Goal: Task Accomplishment & Management: Complete application form

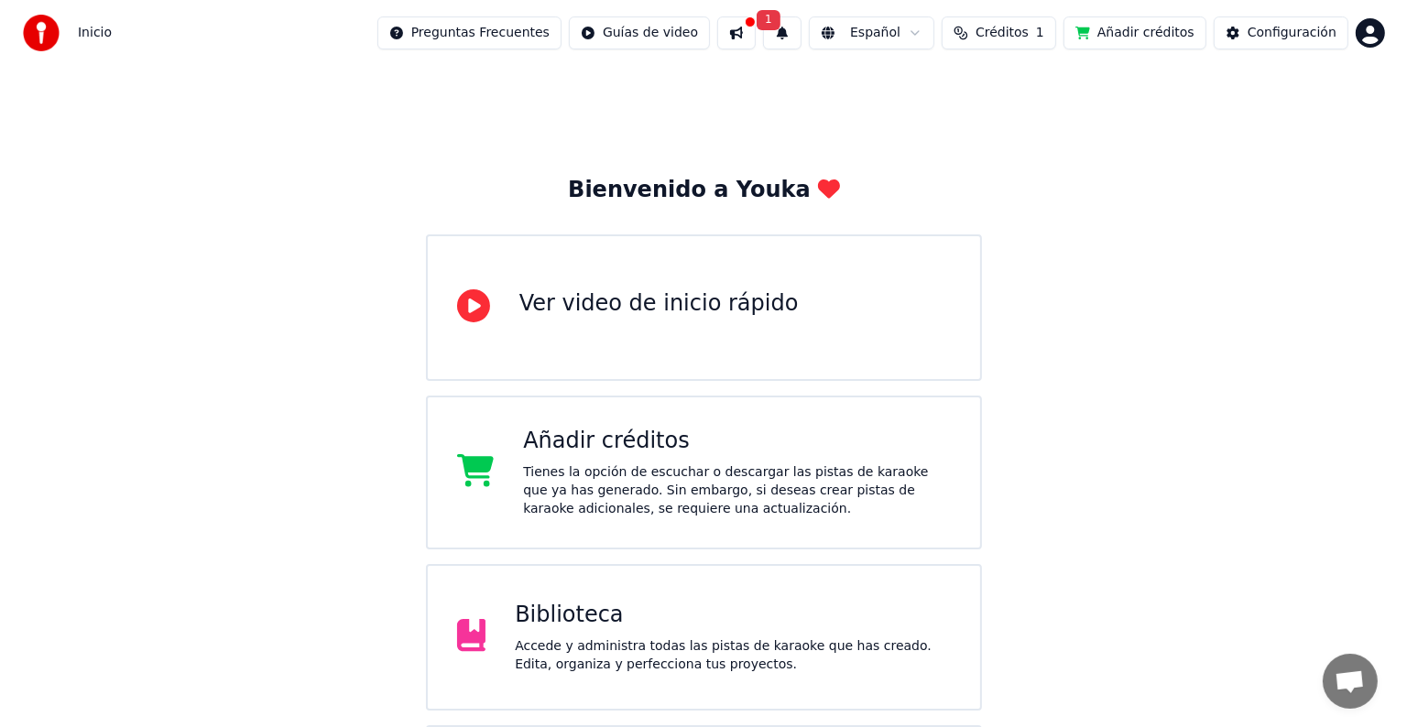
scroll to position [150, 0]
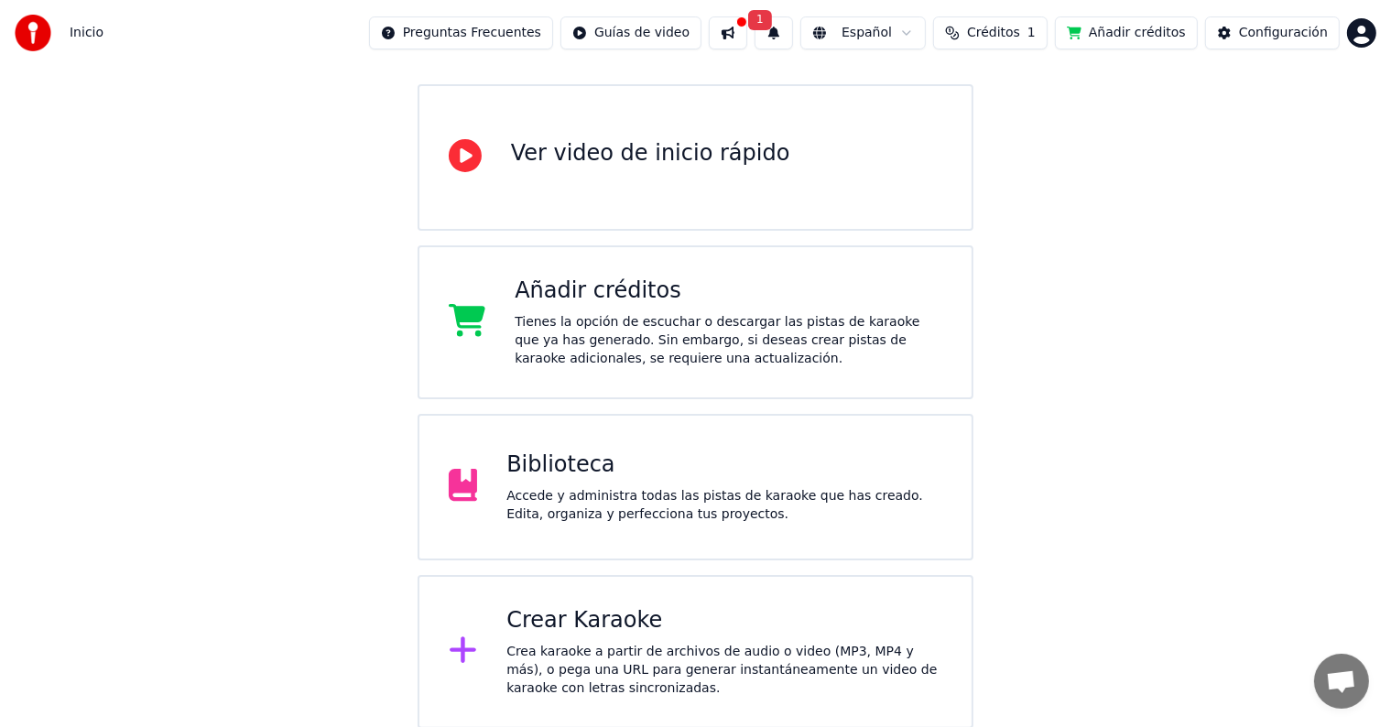
click at [454, 656] on icon at bounding box center [463, 650] width 29 height 33
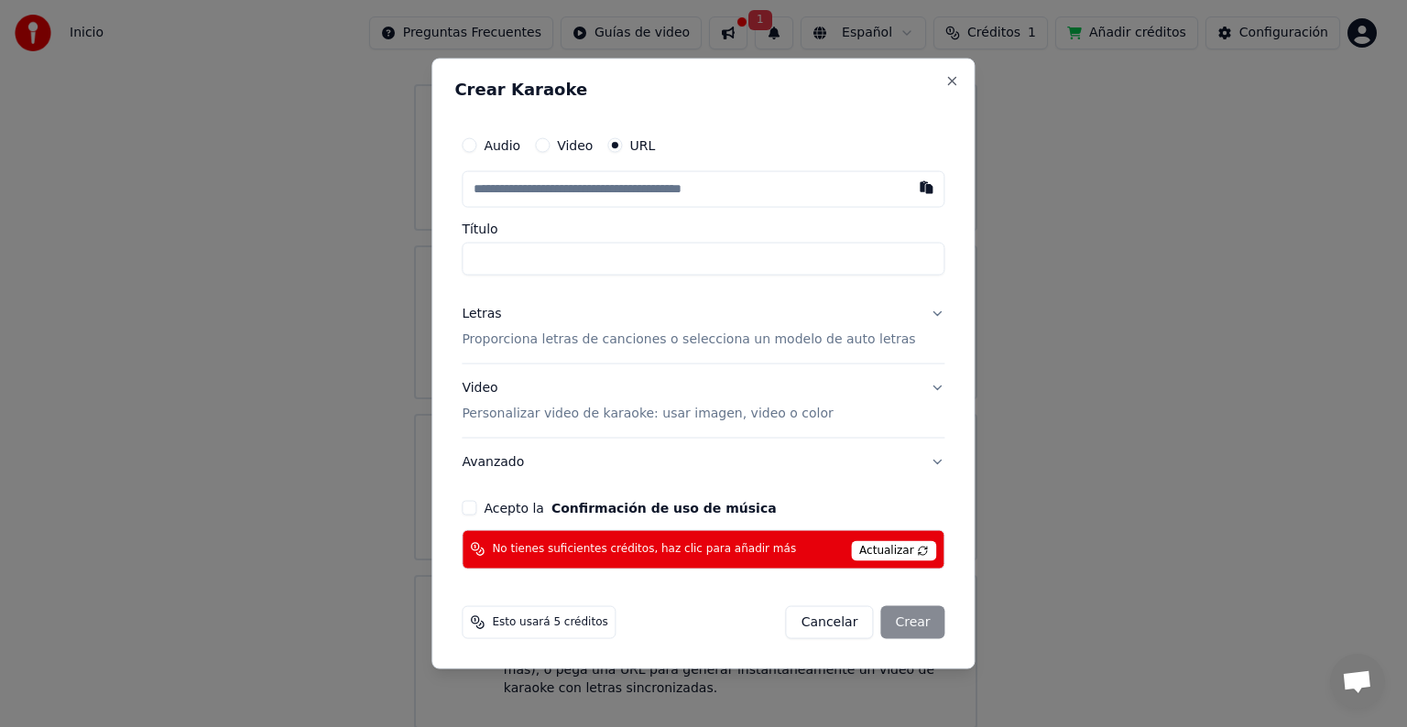
click at [600, 201] on input "text" at bounding box center [703, 189] width 483 height 37
paste input "**********"
type input "**********"
click at [597, 267] on input "Título" at bounding box center [703, 259] width 483 height 33
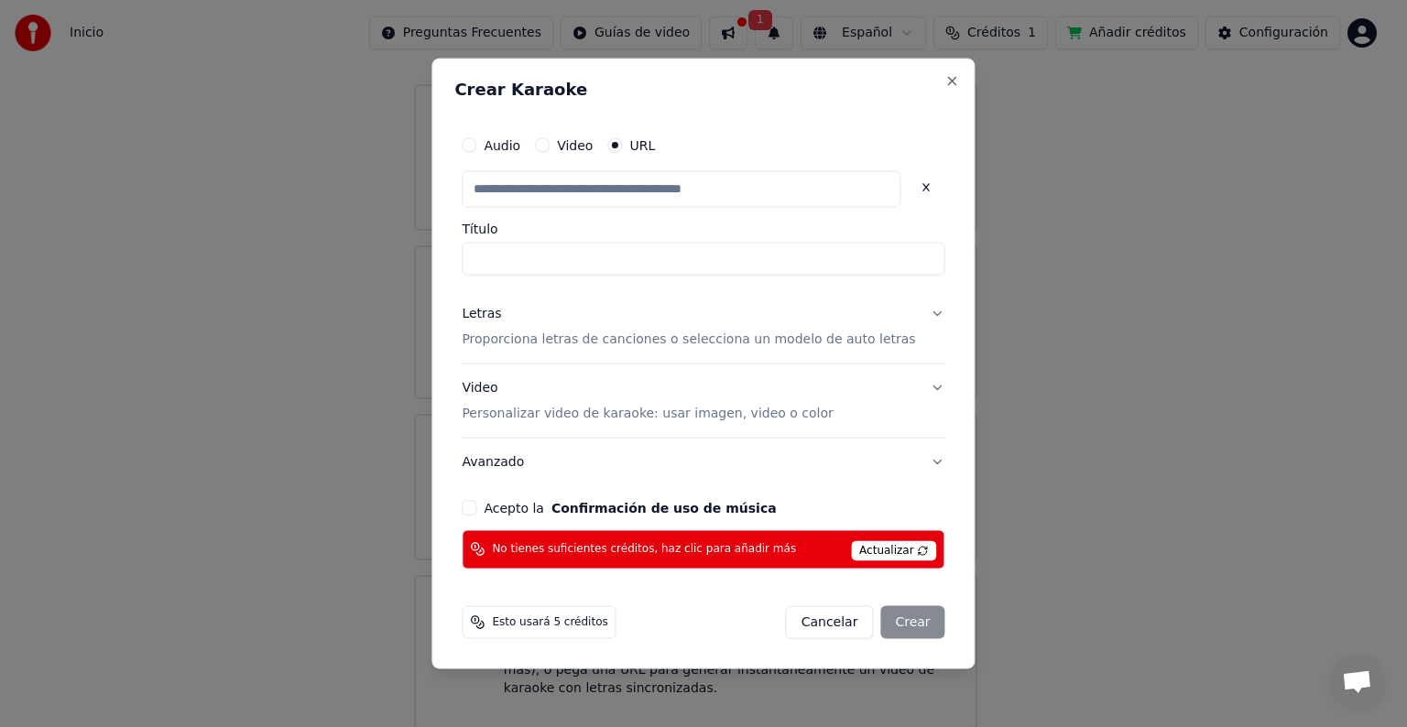
scroll to position [0, 0]
type input "**********"
click at [579, 341] on p "Proporciona letras de canciones o selecciona un modelo de auto letras" at bounding box center [688, 340] width 453 height 18
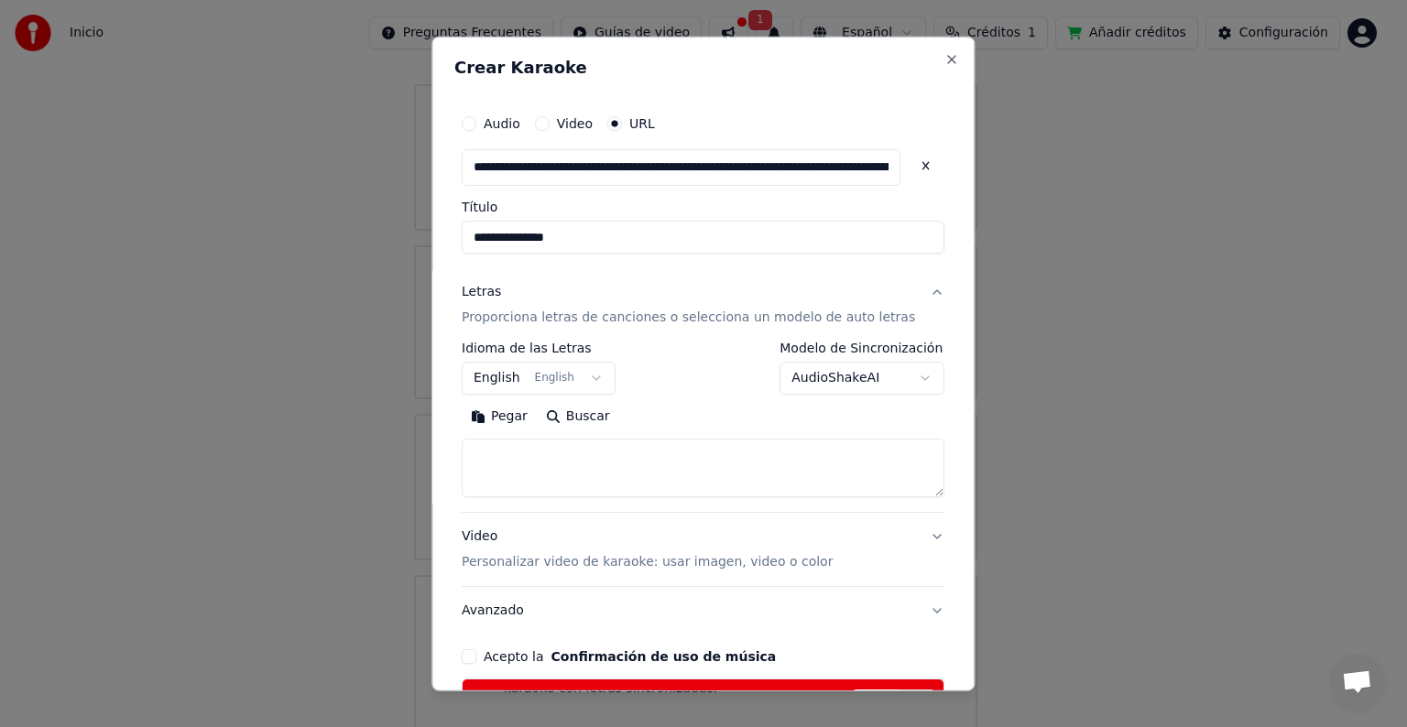
click at [570, 315] on p "Proporciona letras de canciones o selecciona un modelo de auto letras" at bounding box center [688, 318] width 453 height 18
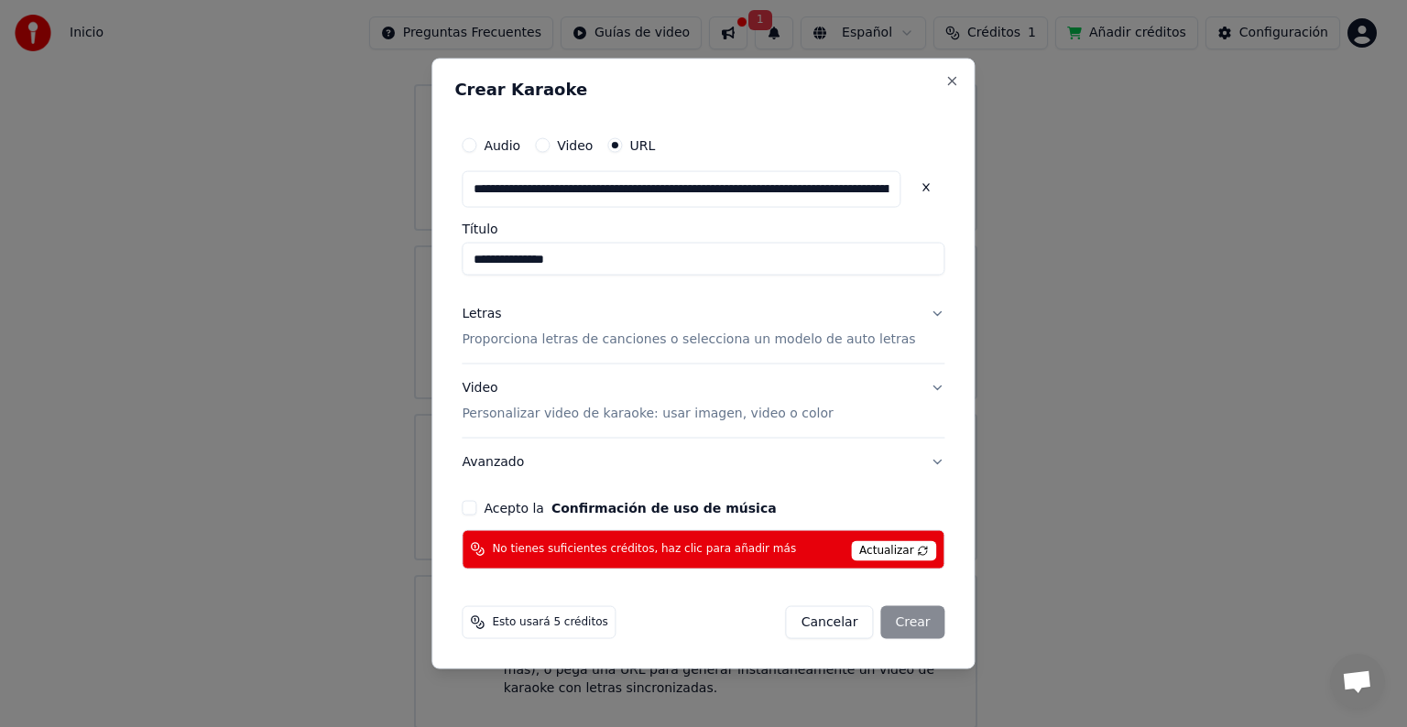
click at [566, 346] on p "Proporciona letras de canciones o selecciona un modelo de auto letras" at bounding box center [688, 340] width 453 height 18
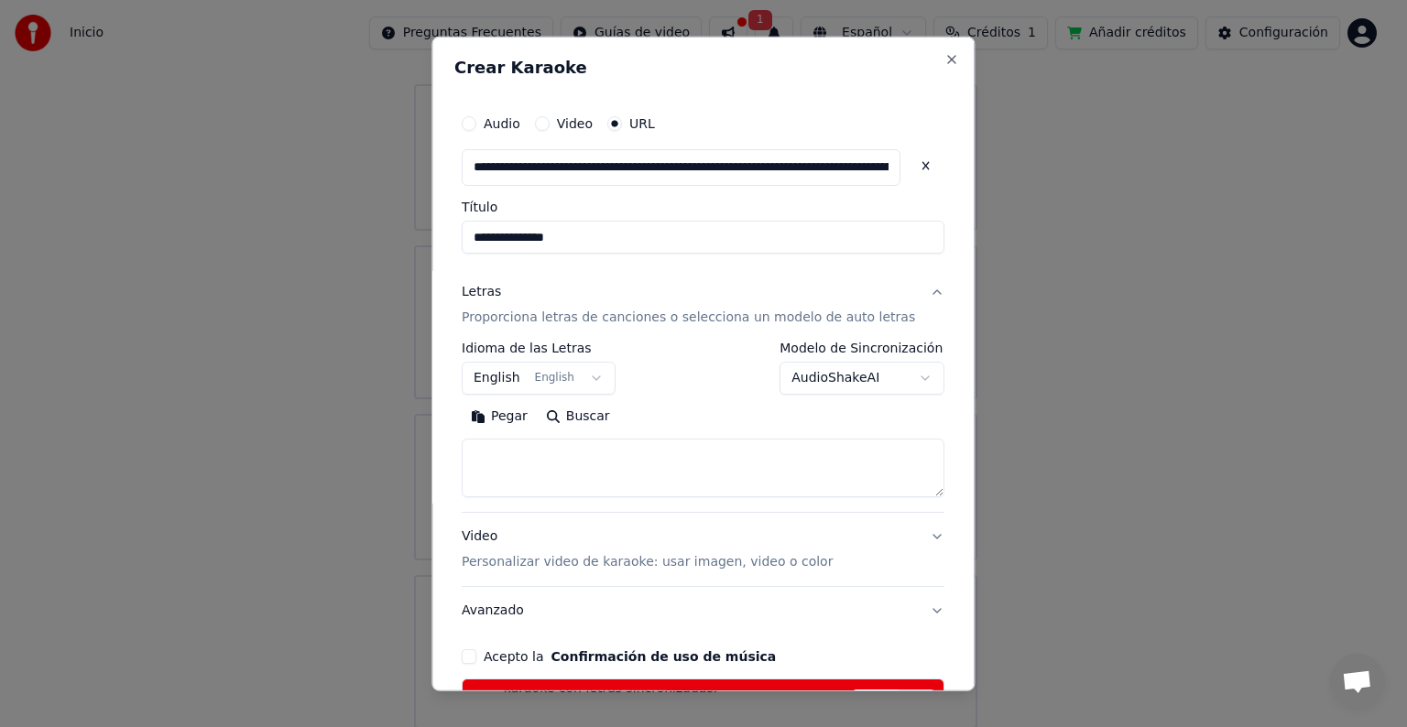
click at [555, 464] on textarea at bounding box center [703, 468] width 483 height 59
click at [620, 480] on textarea at bounding box center [703, 468] width 483 height 59
paste textarea "**********"
type textarea "**********"
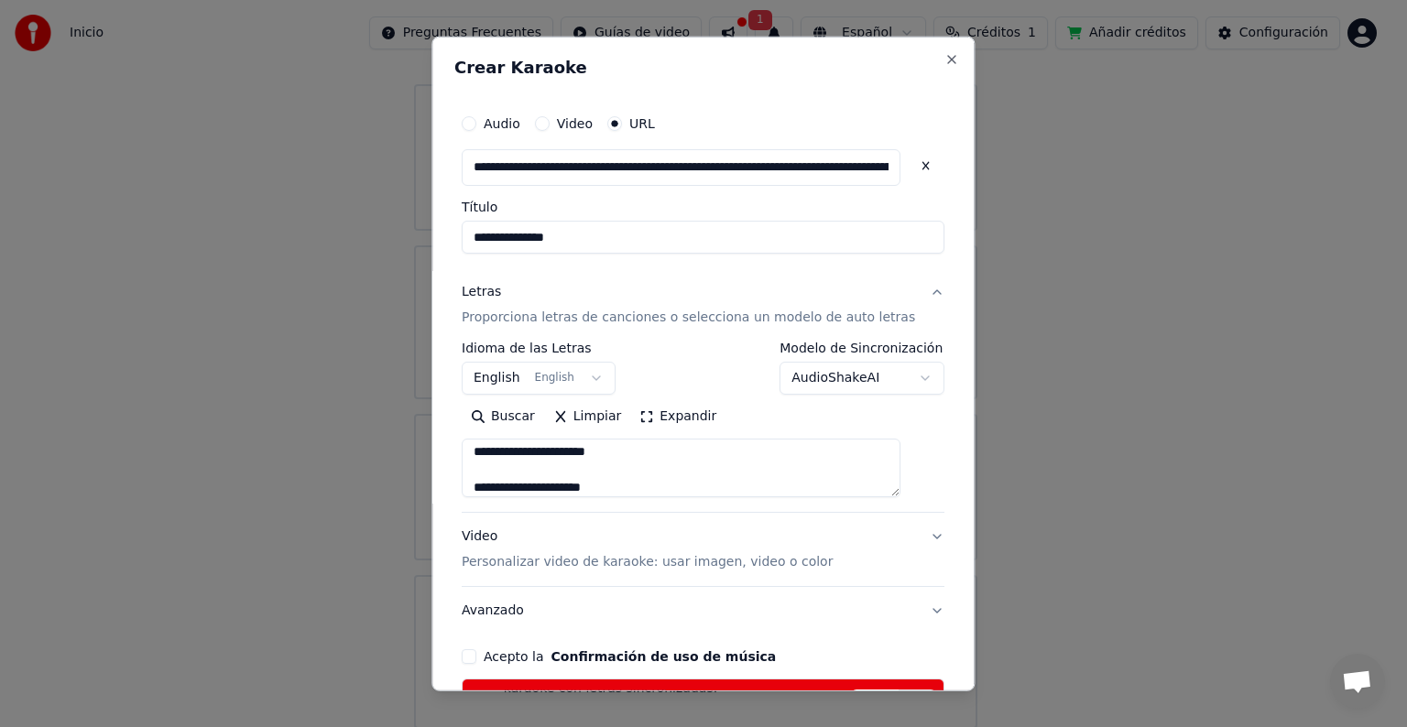
scroll to position [125, 0]
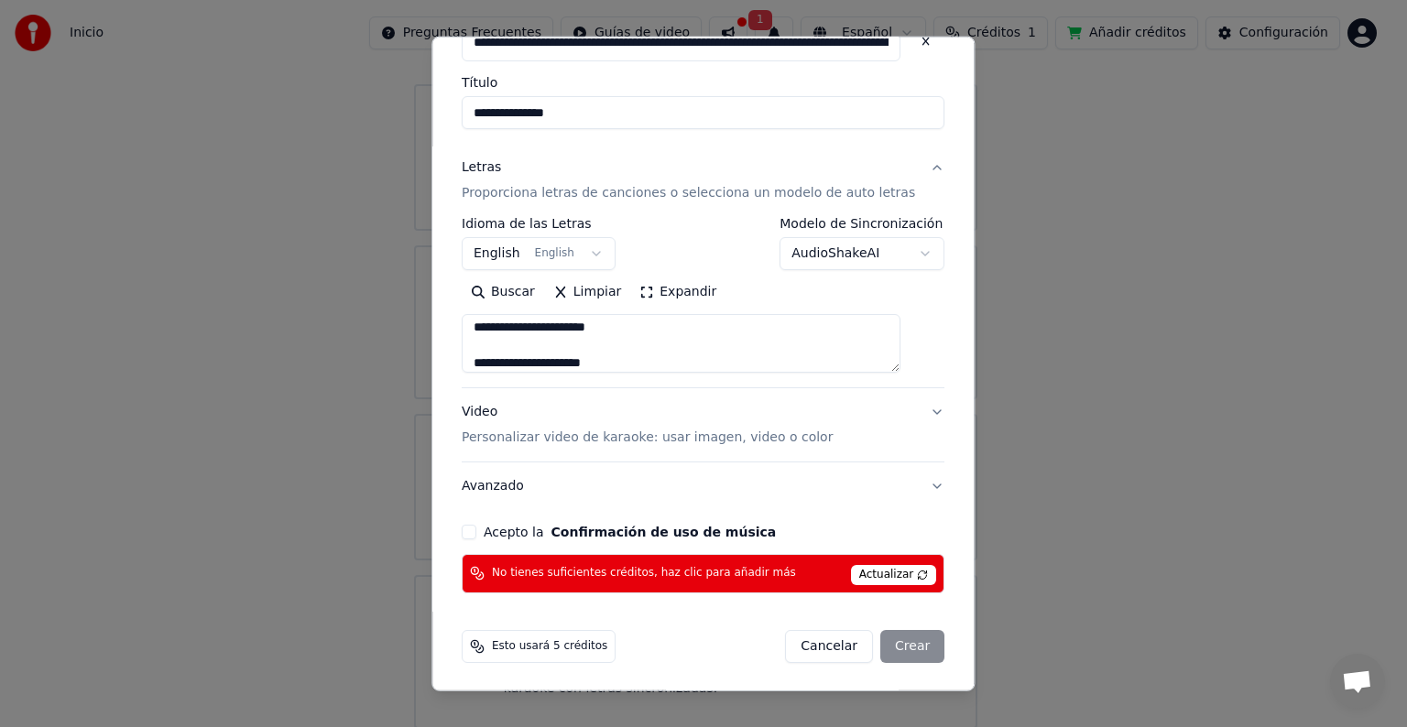
click at [905, 411] on button "Video Personalizar video de karaoke: usar imagen, video o color" at bounding box center [703, 424] width 483 height 73
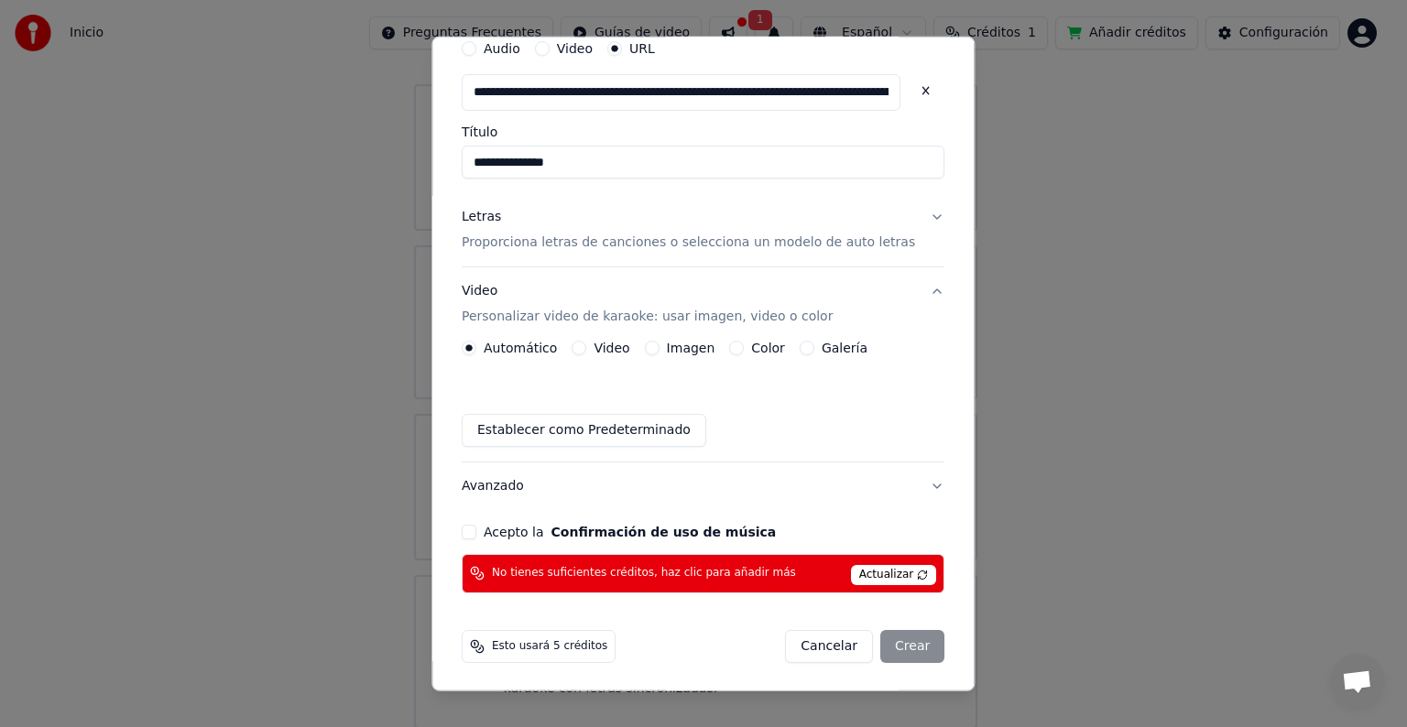
scroll to position [75, 0]
click at [587, 344] on button "Video" at bounding box center [579, 348] width 15 height 15
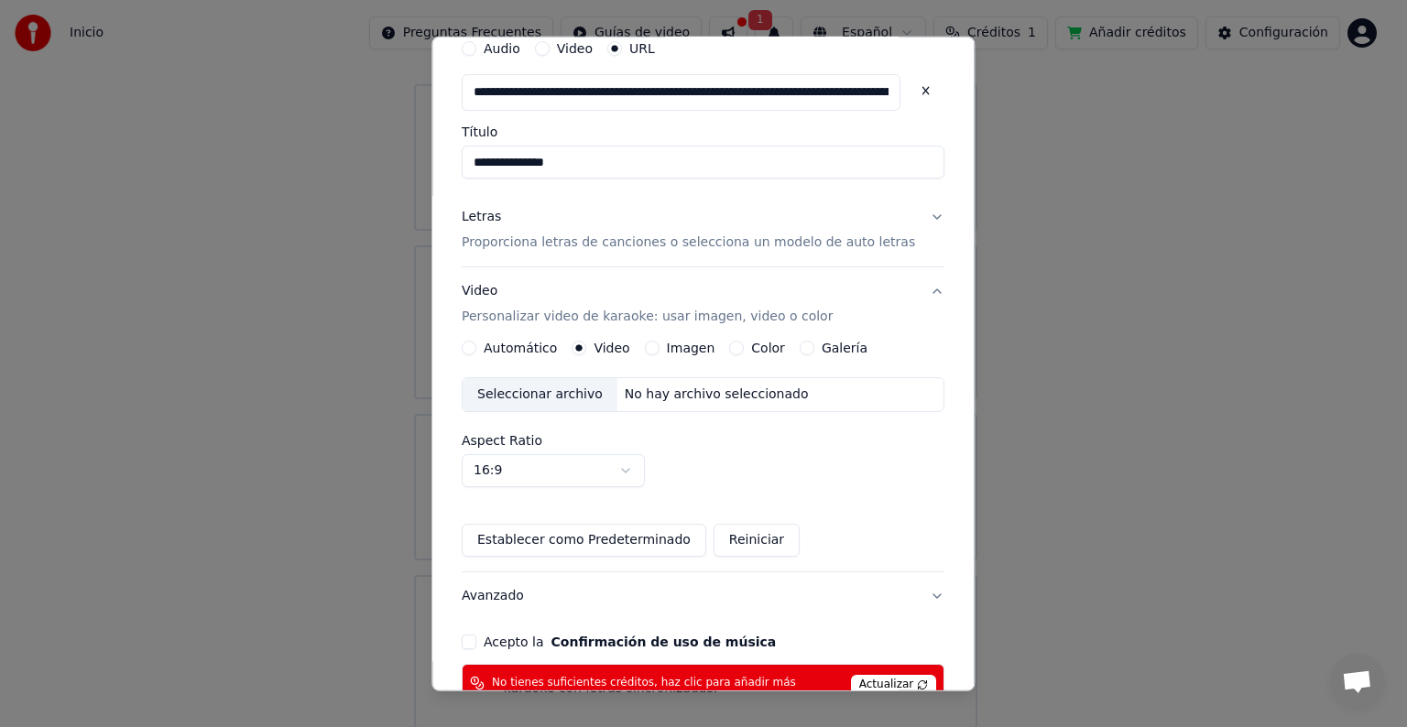
click at [672, 352] on div "Imagen" at bounding box center [680, 348] width 71 height 15
click at [740, 351] on button "Color" at bounding box center [737, 348] width 15 height 15
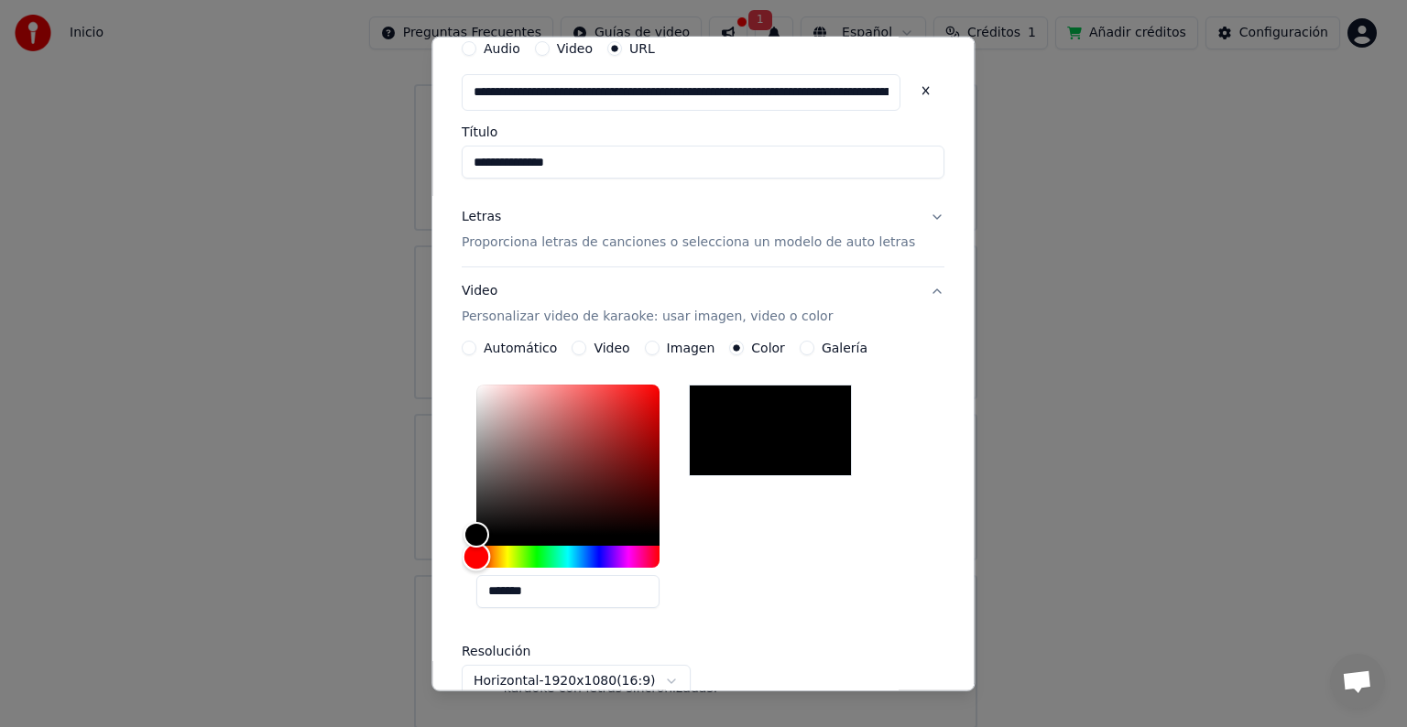
click at [641, 553] on div "Hue" at bounding box center [567, 557] width 183 height 22
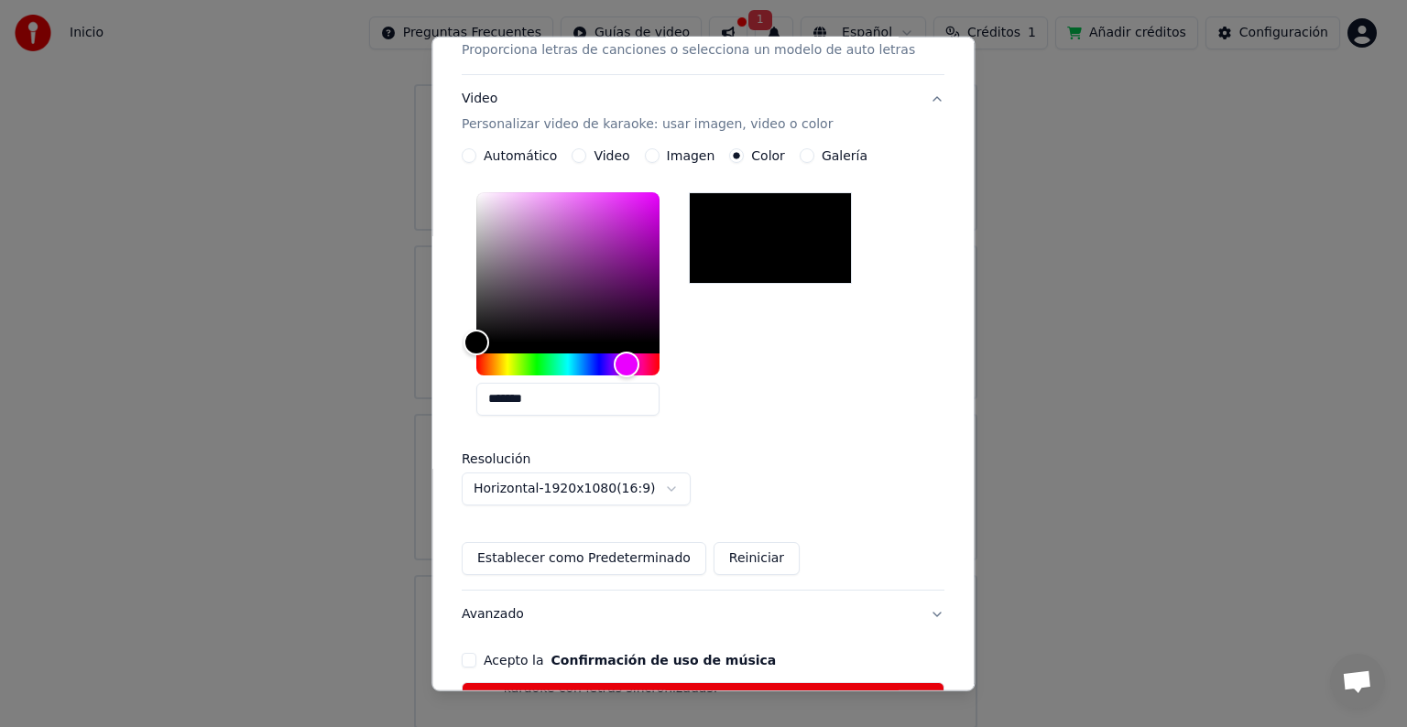
scroll to position [241, 0]
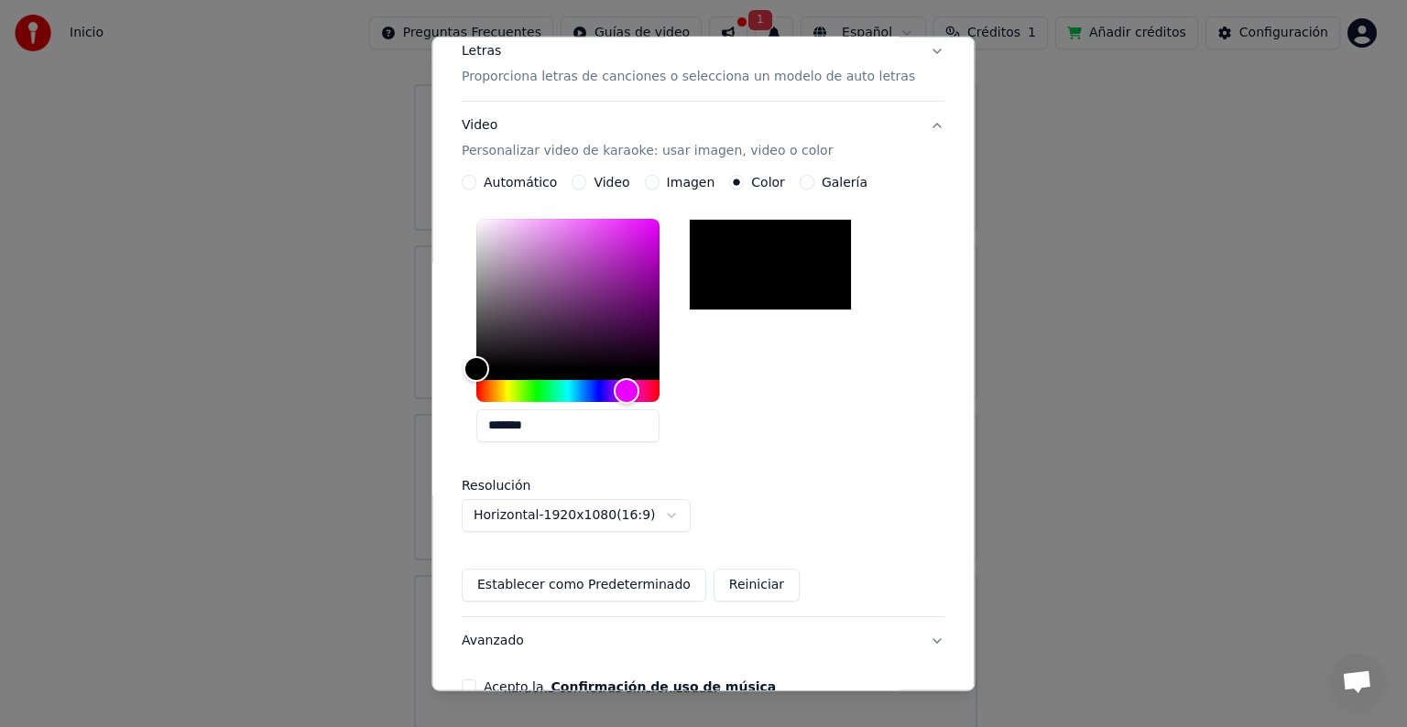
click at [908, 54] on button "Letras Proporciona letras de canciones o selecciona un modelo de auto letras" at bounding box center [703, 63] width 483 height 73
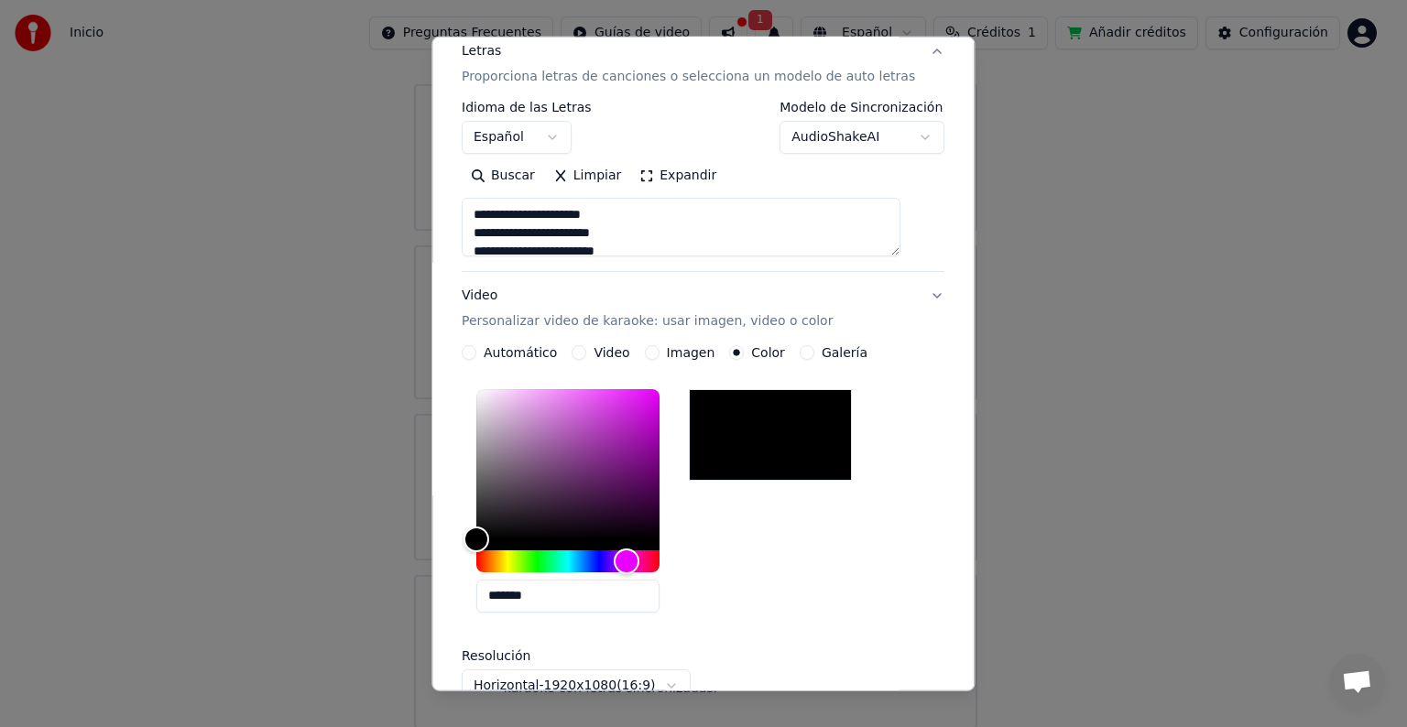
scroll to position [125, 0]
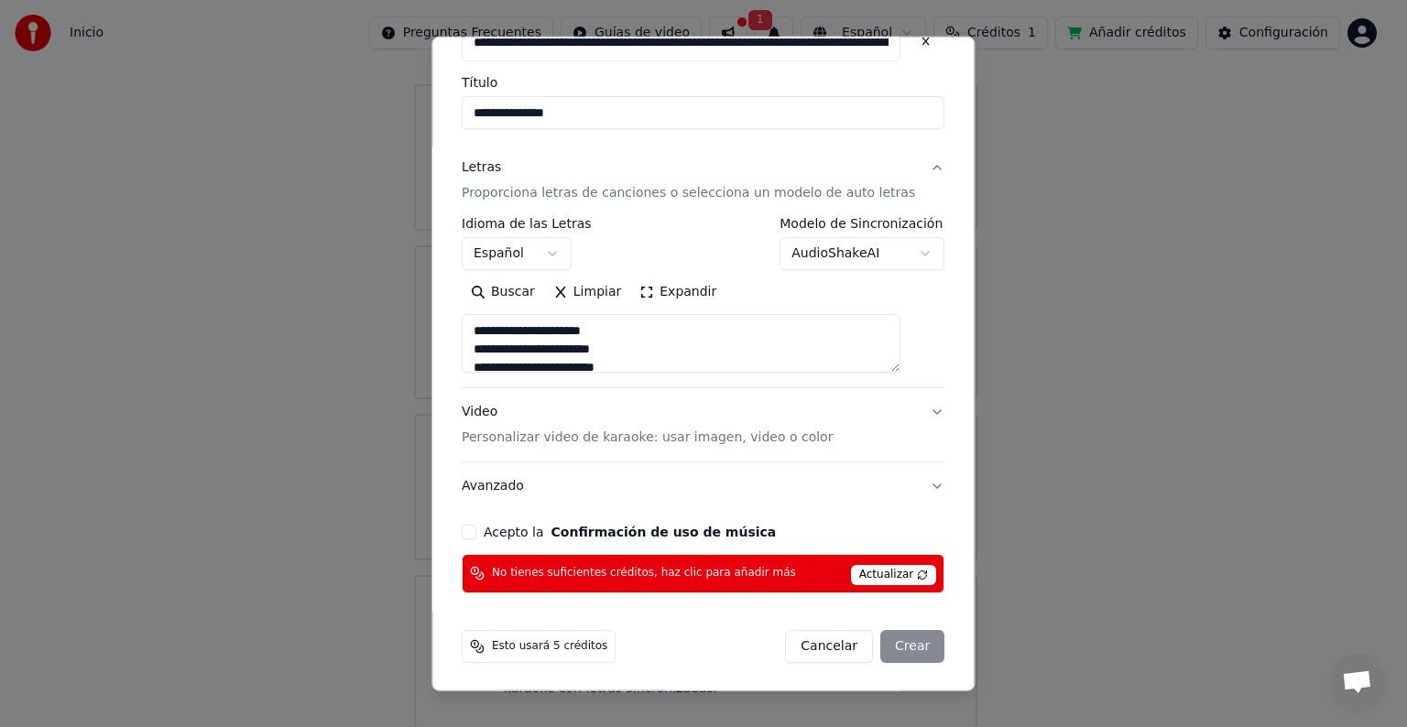
click at [861, 570] on span "Actualizar" at bounding box center [894, 575] width 86 height 20
click at [890, 656] on div "Cancelar Crear" at bounding box center [865, 646] width 159 height 33
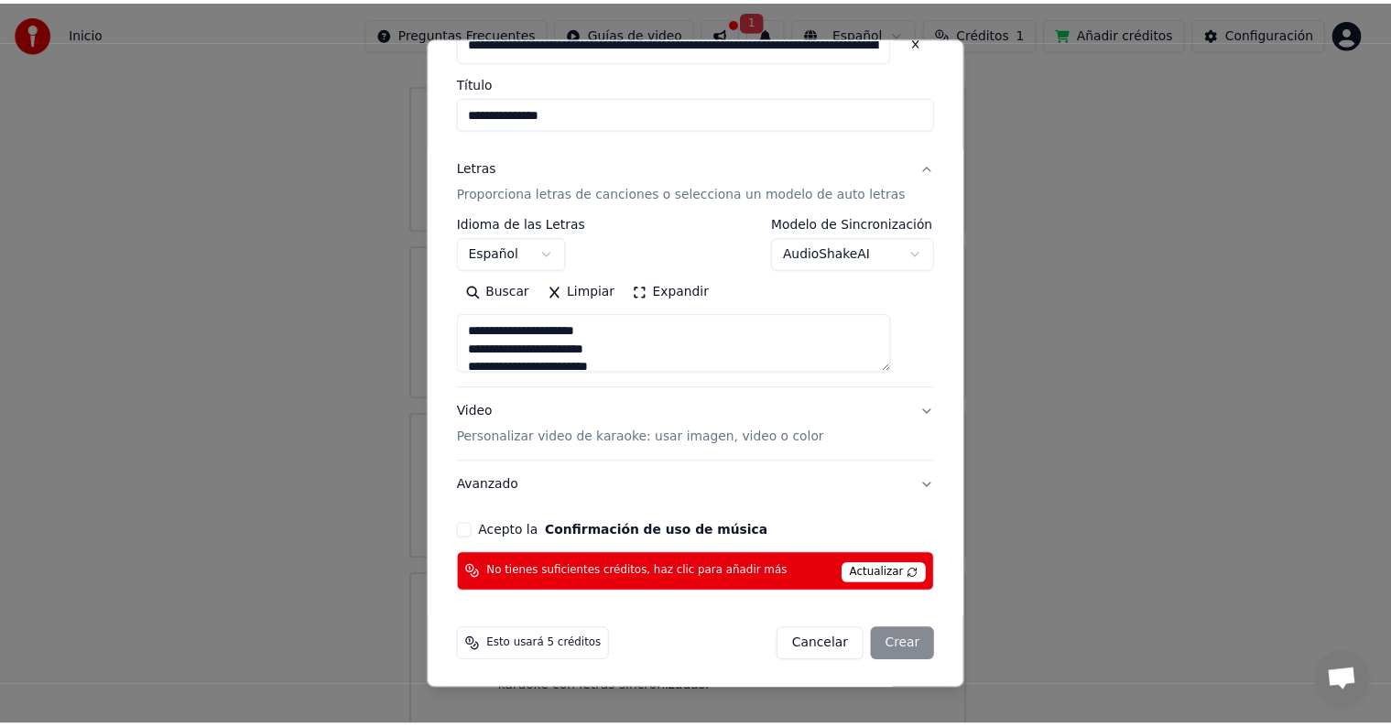
scroll to position [0, 0]
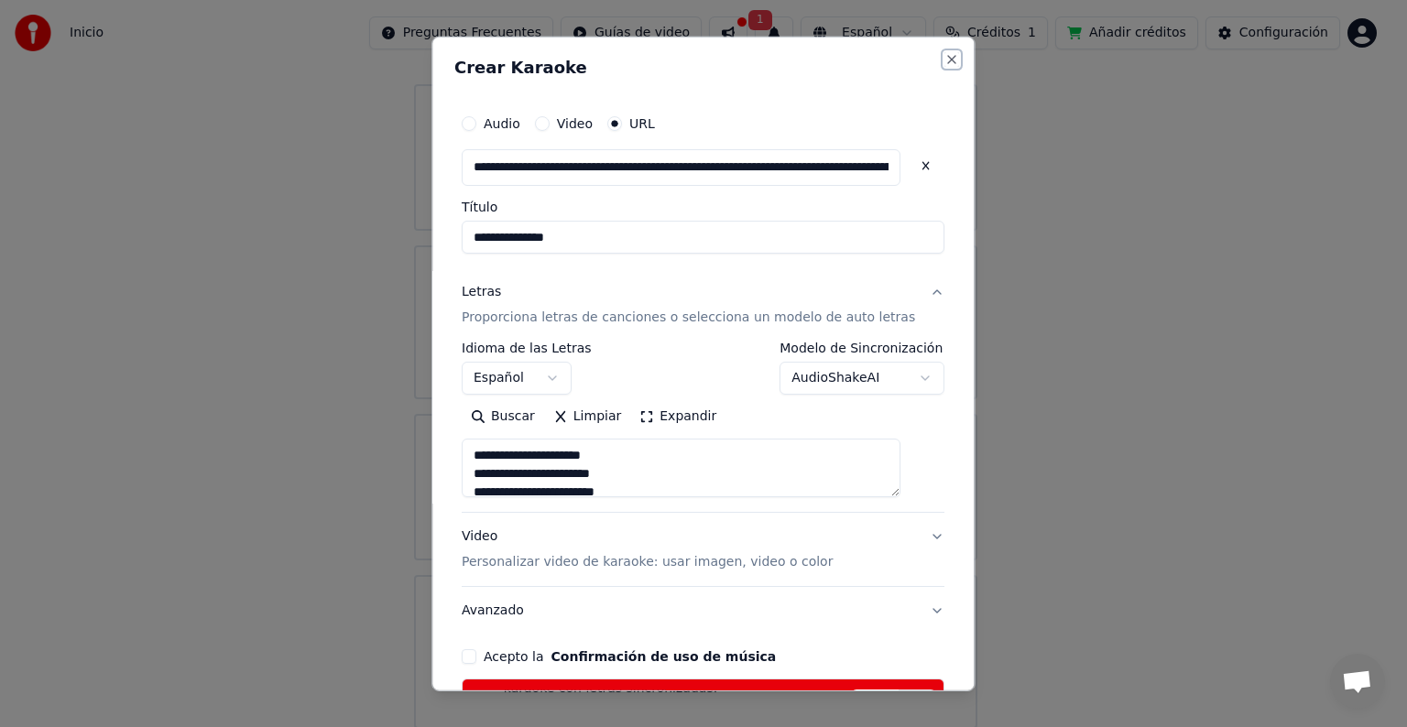
click at [945, 61] on button "Close" at bounding box center [952, 59] width 15 height 15
select select
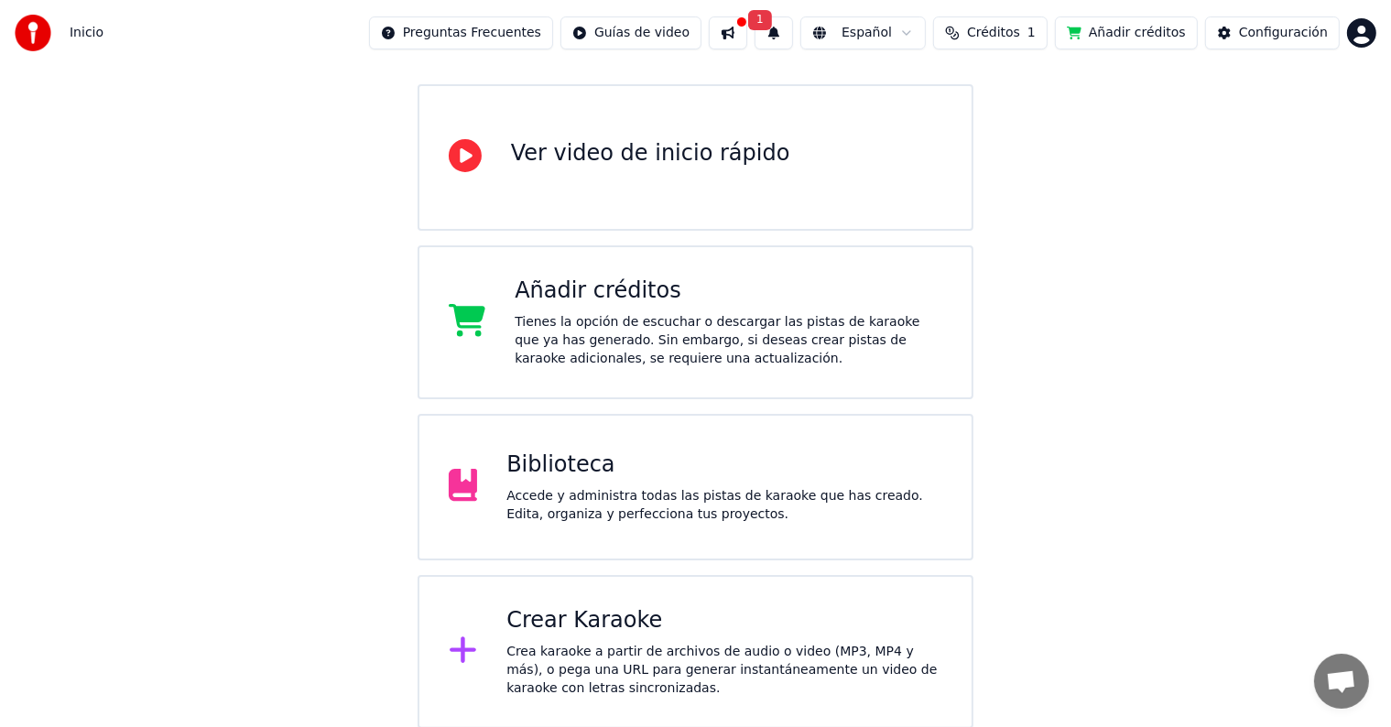
click at [985, 26] on button "Créditos 1" at bounding box center [990, 32] width 114 height 33
click at [982, 164] on button "Actualizar" at bounding box center [1008, 170] width 109 height 33
click at [982, 164] on div "Actualizar" at bounding box center [1006, 170] width 131 height 33
click at [916, 120] on td "15" at bounding box center [912, 121] width 72 height 33
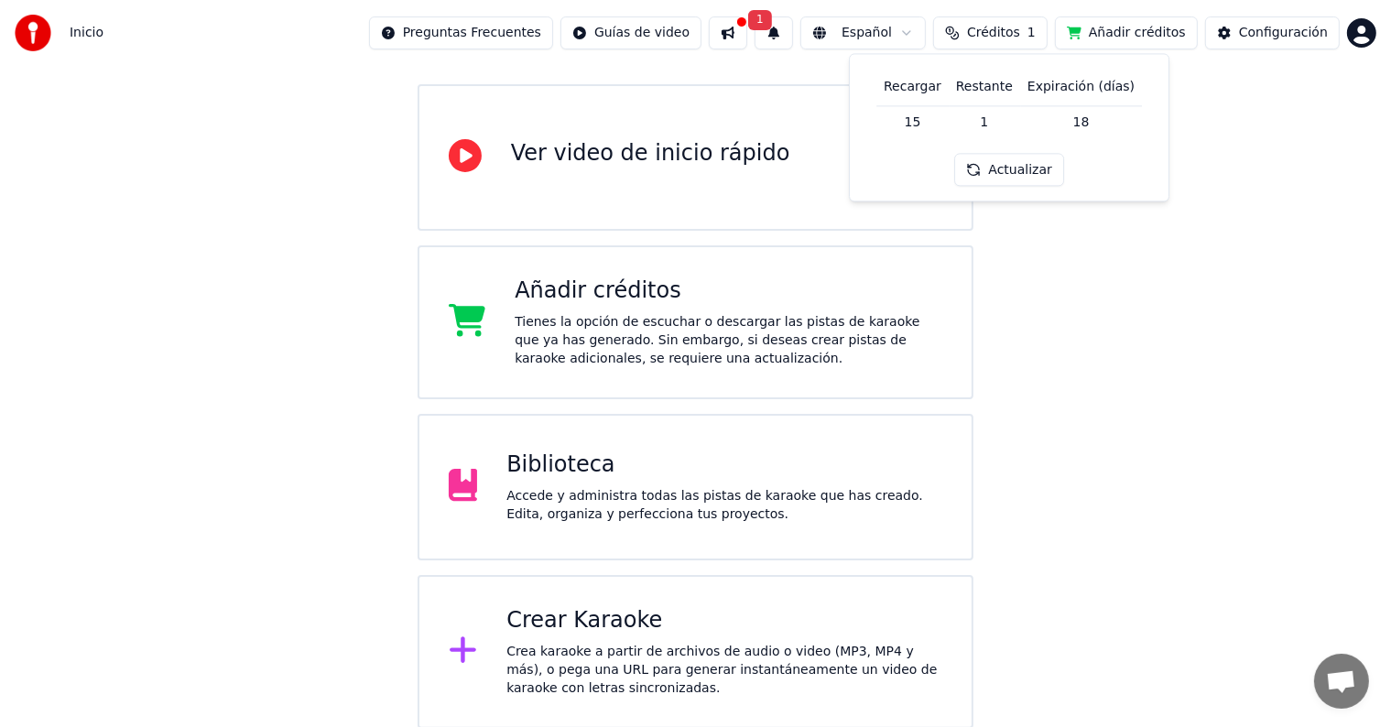
click at [988, 171] on button "Actualizar" at bounding box center [1008, 170] width 109 height 33
click at [1105, 27] on button "Añadir créditos" at bounding box center [1126, 32] width 143 height 33
